Goal: Task Accomplishment & Management: Manage account settings

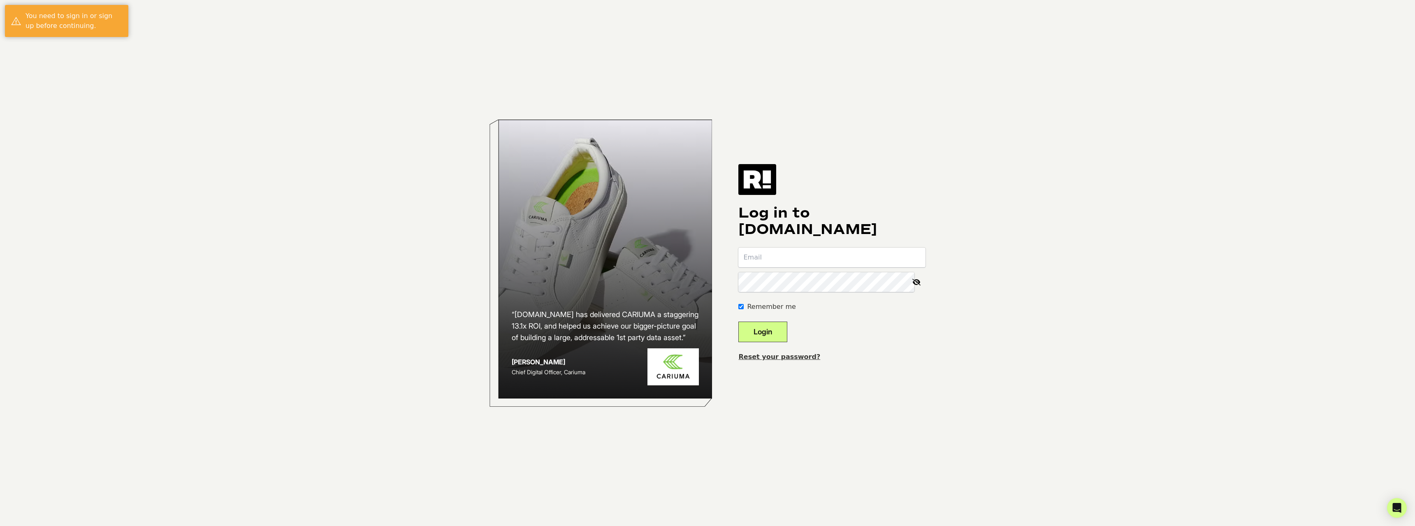
type input "leila.vaught@systempavers.com"
click at [781, 328] on button "Login" at bounding box center [762, 332] width 49 height 21
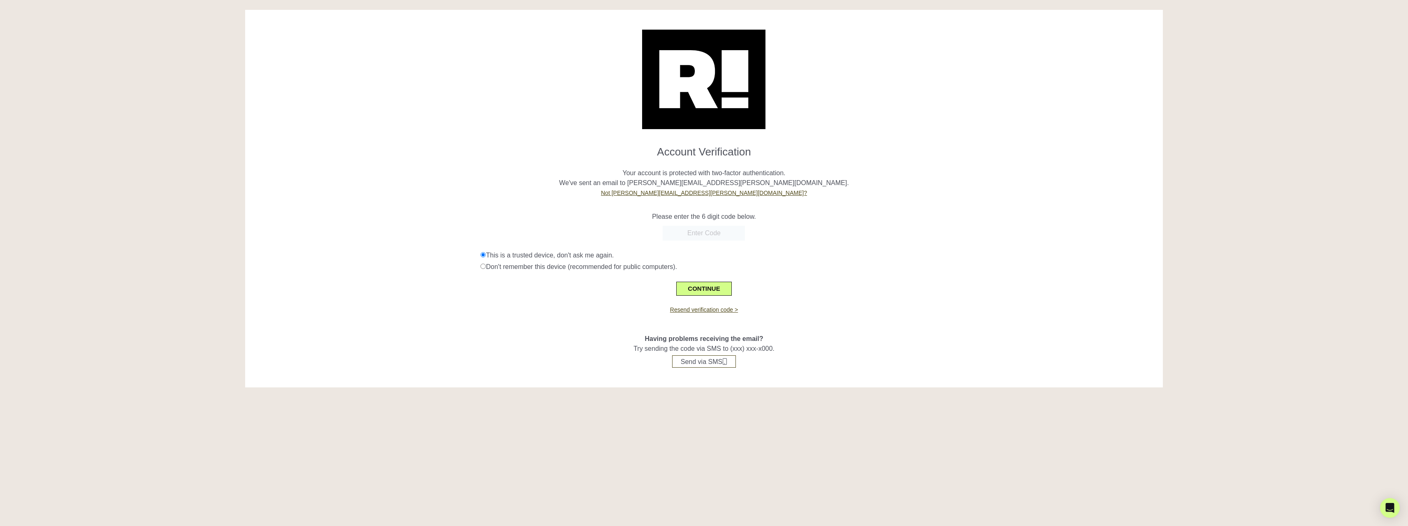
paste input "725775"
type input "725775"
click at [719, 289] on button "CONTINUE" at bounding box center [703, 289] width 55 height 14
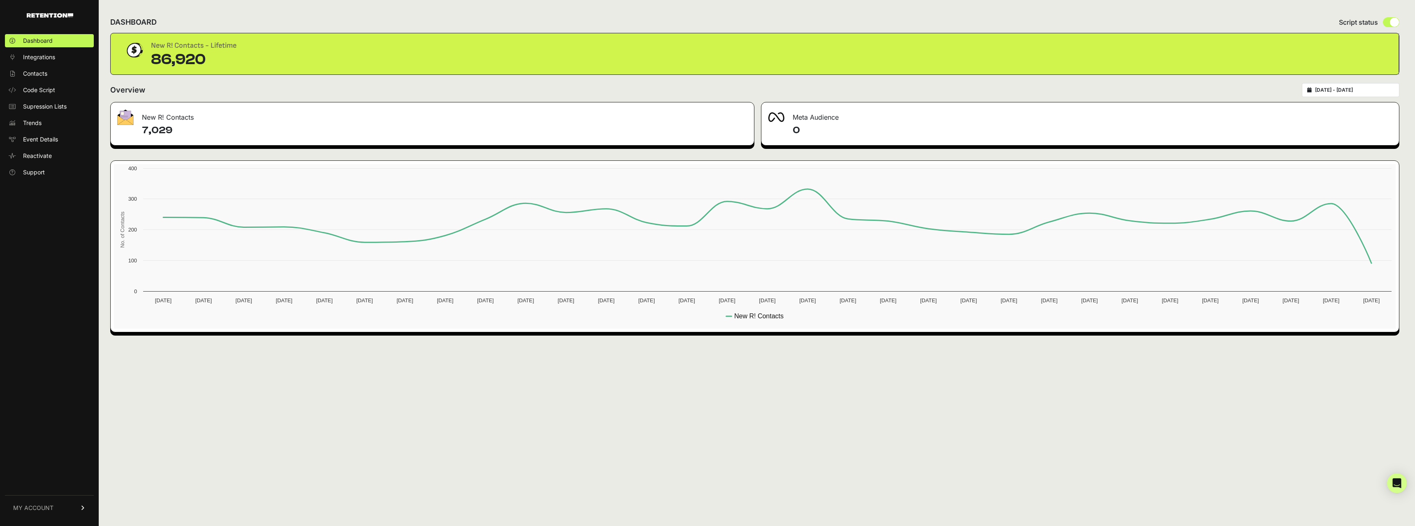
click at [61, 503] on link "MY ACCOUNT" at bounding box center [49, 507] width 89 height 25
click at [37, 479] on span "Billing" at bounding box center [31, 481] width 16 height 8
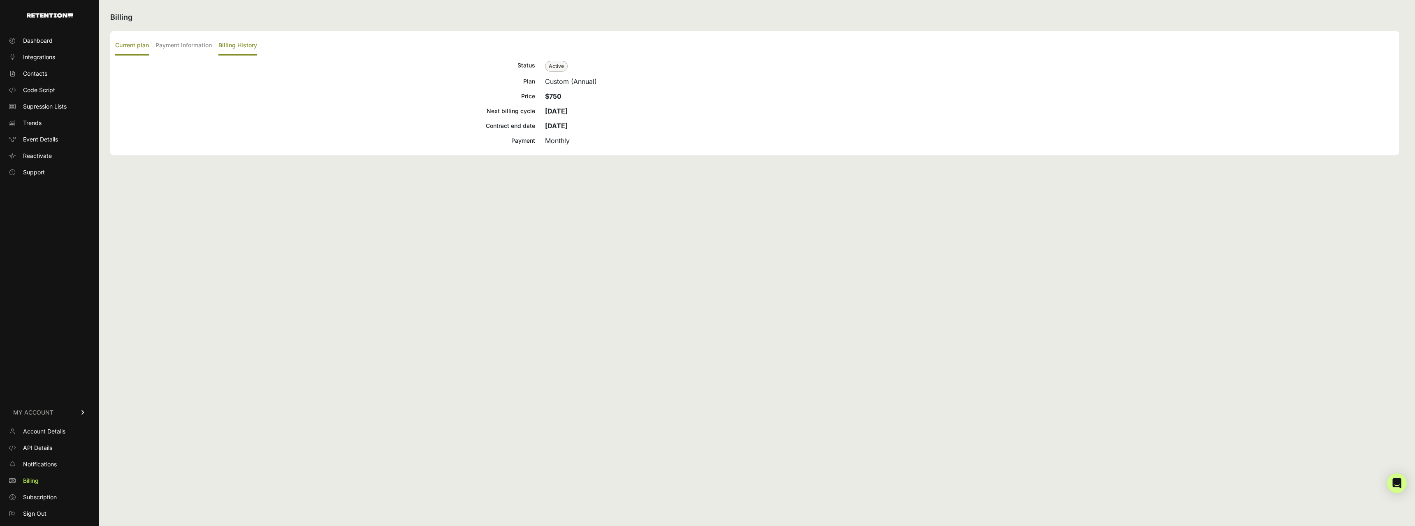
click at [243, 44] on label "Billing History" at bounding box center [237, 45] width 39 height 19
click at [0, 0] on input "Billing History" at bounding box center [0, 0] width 0 height 0
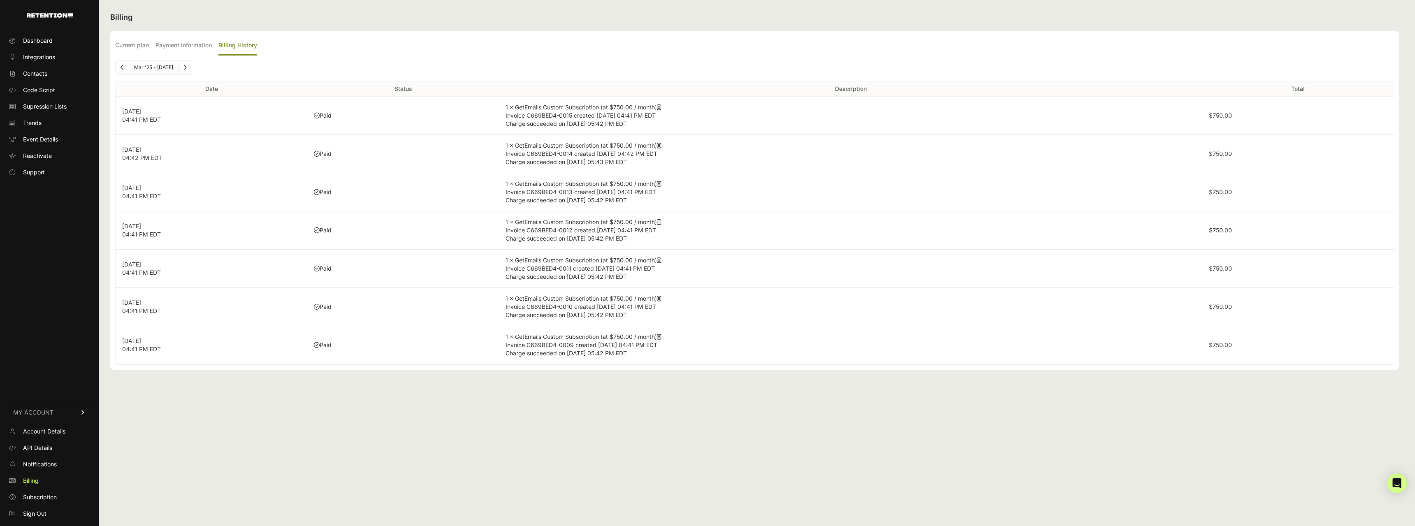
click at [578, 110] on td "1 × GetEmails Custom Subscription (at $750.00 / month) Invoice C669BED4-0015 cr…" at bounding box center [850, 116] width 703 height 38
click at [365, 116] on td "Paid" at bounding box center [403, 116] width 192 height 38
click at [251, 114] on p "Sep 17, 2025 04:41 PM EDT" at bounding box center [211, 115] width 179 height 16
click at [598, 112] on span "Invoice C669BED4-0015 created Sep 17, 2025 04:41 PM EDT" at bounding box center [580, 115] width 150 height 7
click at [540, 115] on span "Invoice C669BED4-0015 created Sep 17, 2025 04:41 PM EDT" at bounding box center [580, 115] width 150 height 7
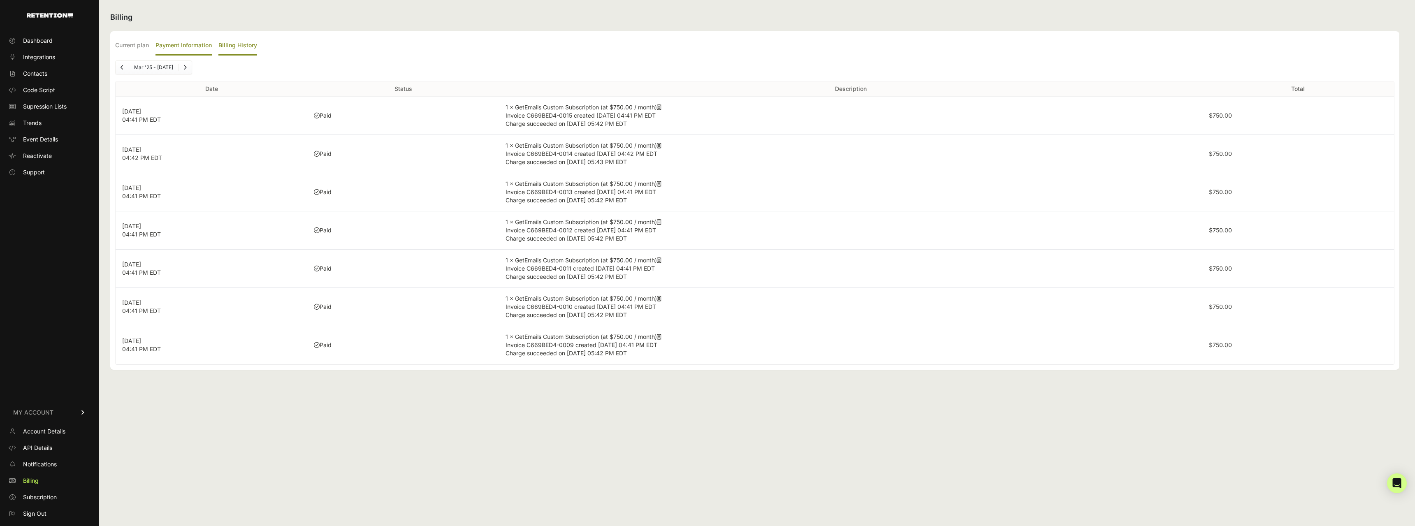
click at [188, 46] on label "Payment Information" at bounding box center [183, 45] width 56 height 19
click at [0, 0] on input "Payment Information" at bounding box center [0, 0] width 0 height 0
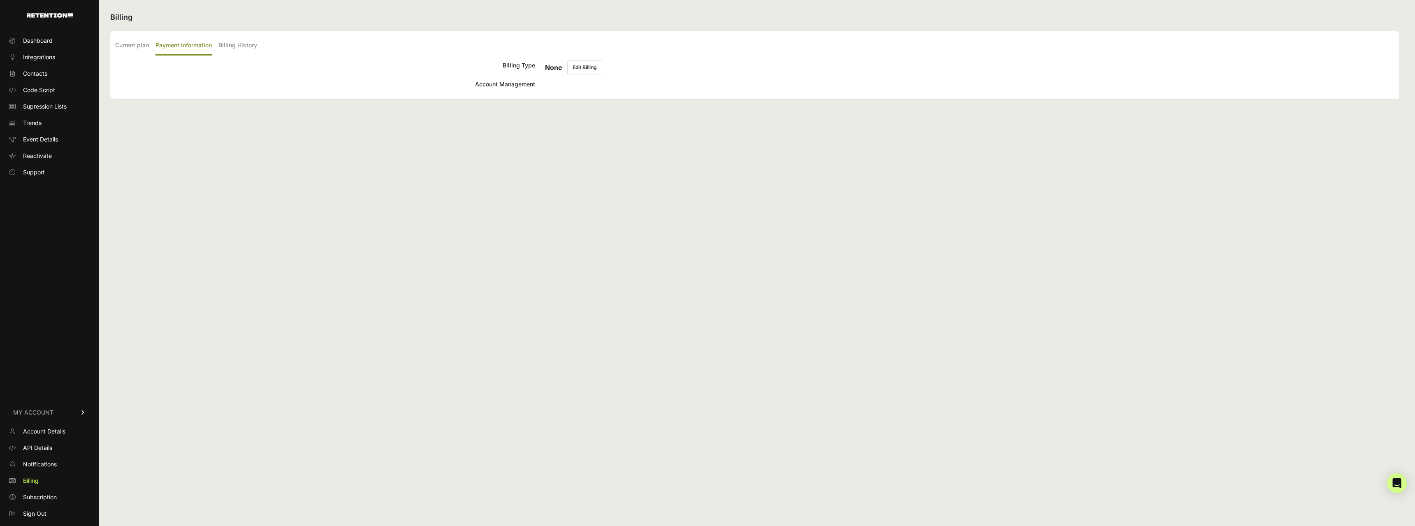
click at [150, 43] on ul "Current plan Payment Information Billing History" at bounding box center [754, 45] width 1279 height 19
click at [148, 43] on label "Current plan" at bounding box center [132, 45] width 34 height 19
click at [0, 0] on input "Current plan" at bounding box center [0, 0] width 0 height 0
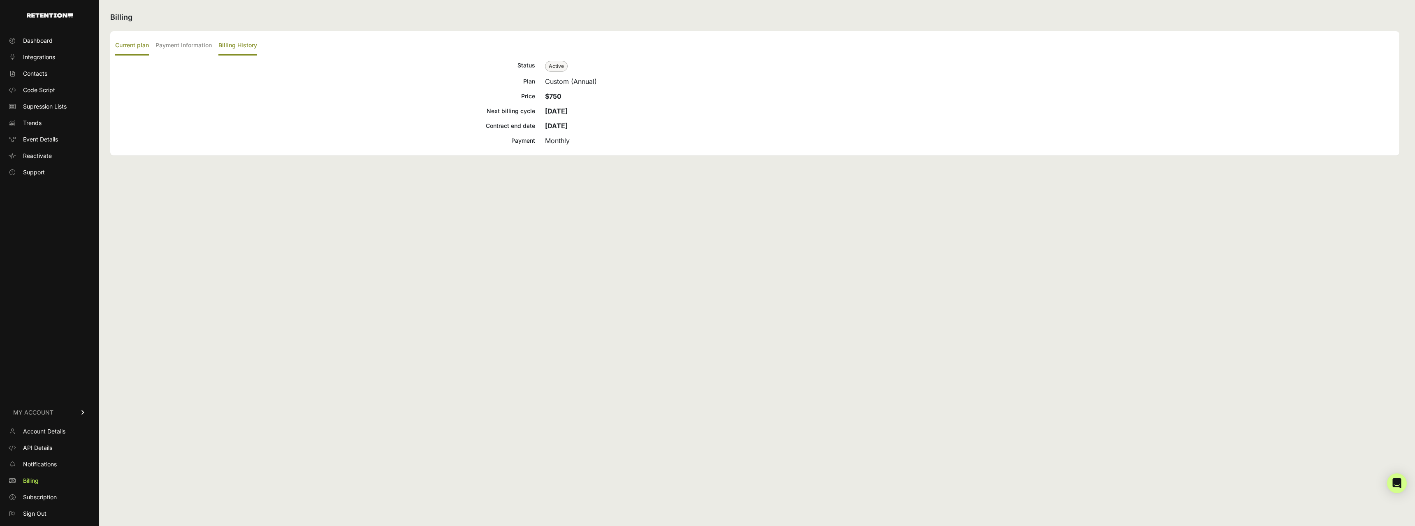
click at [247, 46] on label "Billing History" at bounding box center [237, 45] width 39 height 19
click at [0, 0] on input "Billing History" at bounding box center [0, 0] width 0 height 0
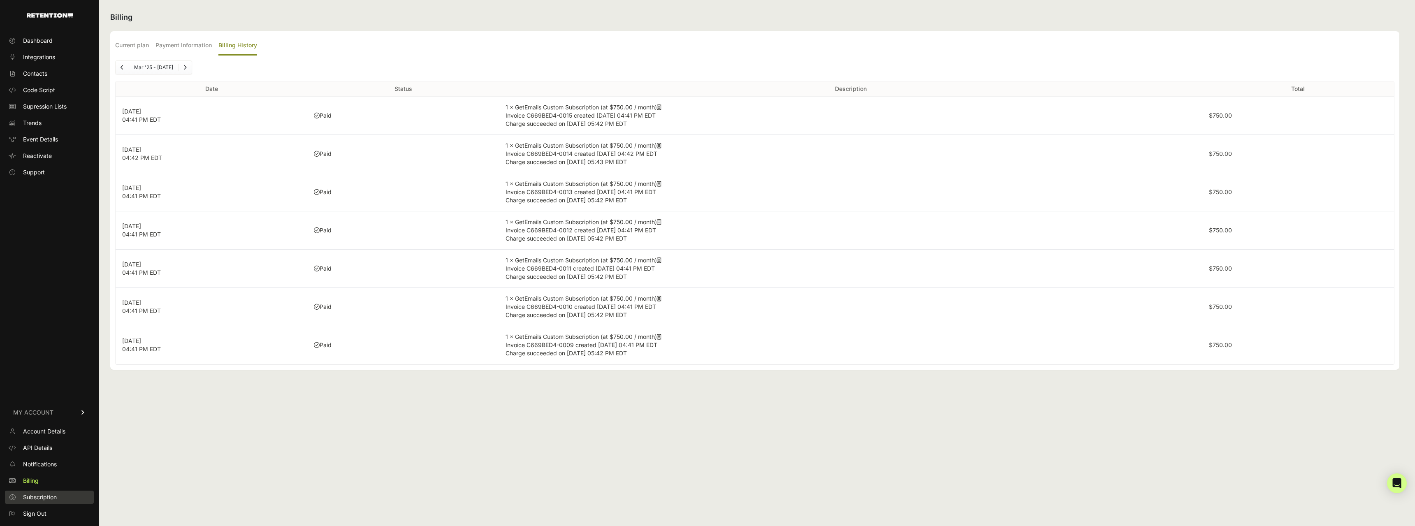
click at [28, 497] on span "Subscription" at bounding box center [40, 497] width 34 height 8
